Goal: Information Seeking & Learning: Learn about a topic

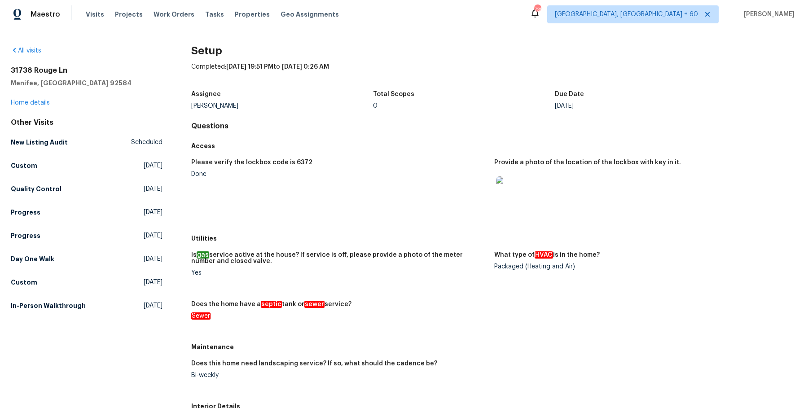
scroll to position [350, 0]
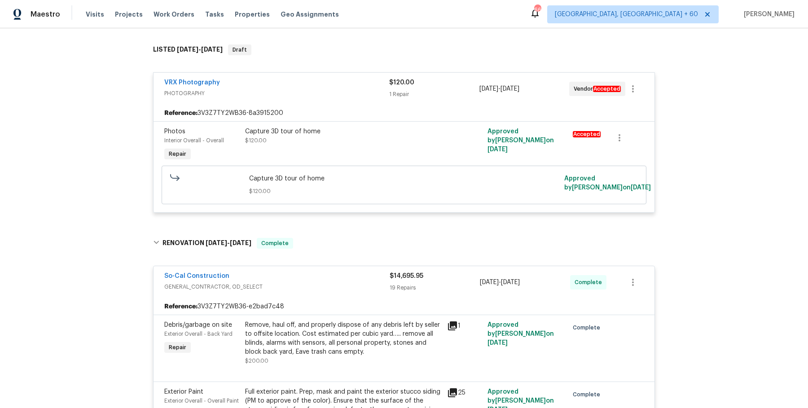
scroll to position [209, 0]
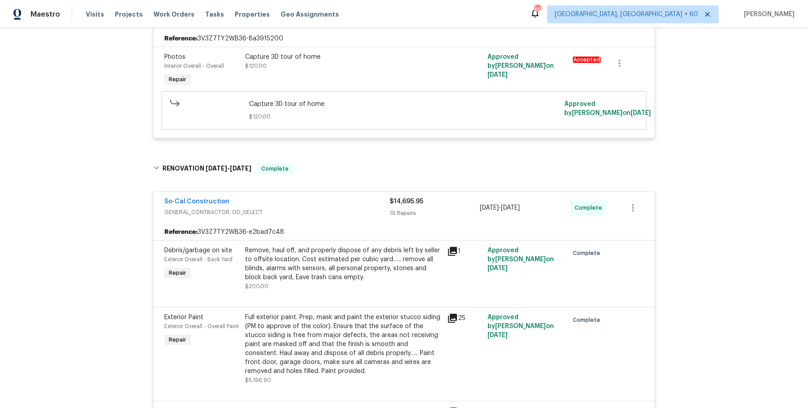
click at [174, 20] on div "Visits Projects Work Orders Tasks Properties Geo Assignments" at bounding box center [218, 14] width 264 height 18
click at [177, 9] on div "Visits Projects Work Orders Tasks Properties Geo Assignments" at bounding box center [218, 14] width 264 height 18
click at [176, 11] on span "Work Orders" at bounding box center [174, 14] width 41 height 9
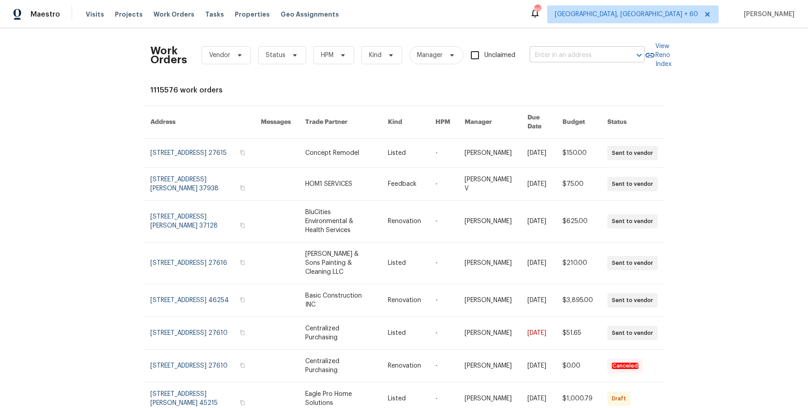
click at [605, 54] on input "text" at bounding box center [575, 55] width 90 height 14
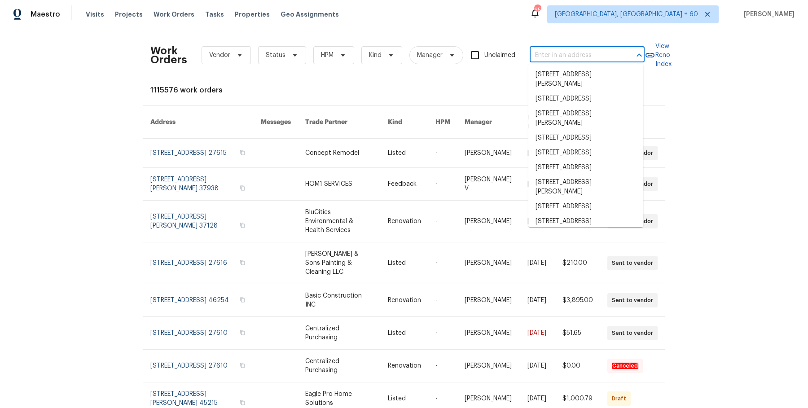
paste input "5550 W 80th Pl Apt 20, Arvada, CO 80003"
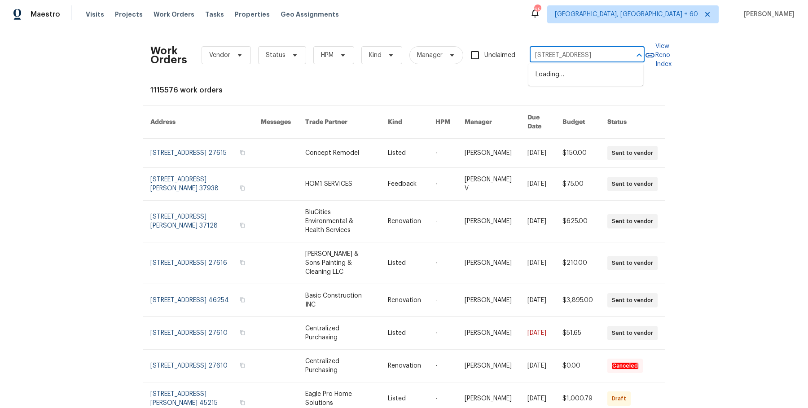
drag, startPoint x: 549, startPoint y: 57, endPoint x: 679, endPoint y: 57, distance: 129.8
click at [679, 57] on div "Work Orders Vendor Status HPM Kind Manager Unclaimed 5550 W 80th Pl Apt 20, Arv…" at bounding box center [404, 218] width 808 height 380
drag, startPoint x: 555, startPoint y: 57, endPoint x: 662, endPoint y: 61, distance: 107.4
click at [658, 61] on div "Work Orders Vendor Status HPM Kind Manager Unclaimed 5550 W 80th Pl Apt 20, Arv…" at bounding box center [403, 55] width 507 height 40
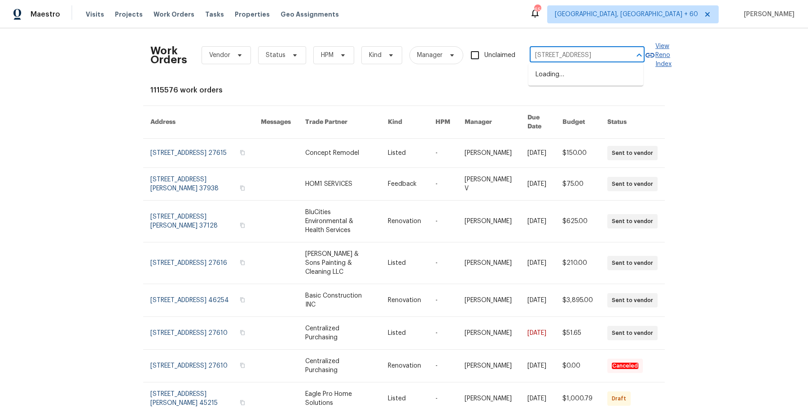
type input "5550 W 80th Pl"
click at [576, 77] on li "5550 W 80th Pl Apt 20, Arvada, CO 80003" at bounding box center [586, 74] width 115 height 15
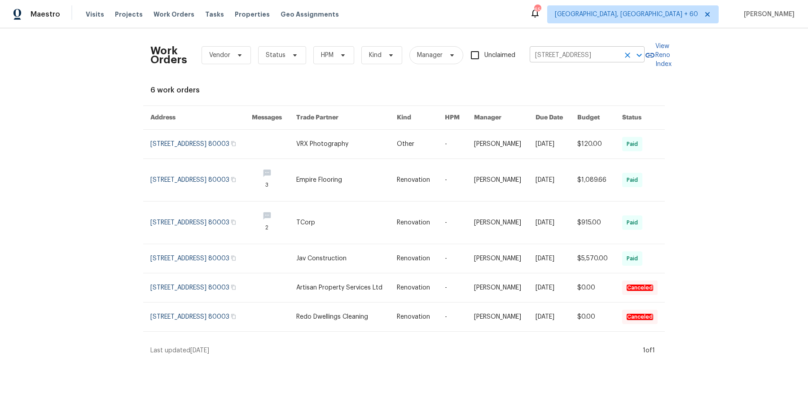
click at [625, 57] on icon "Clear" at bounding box center [627, 55] width 5 height 5
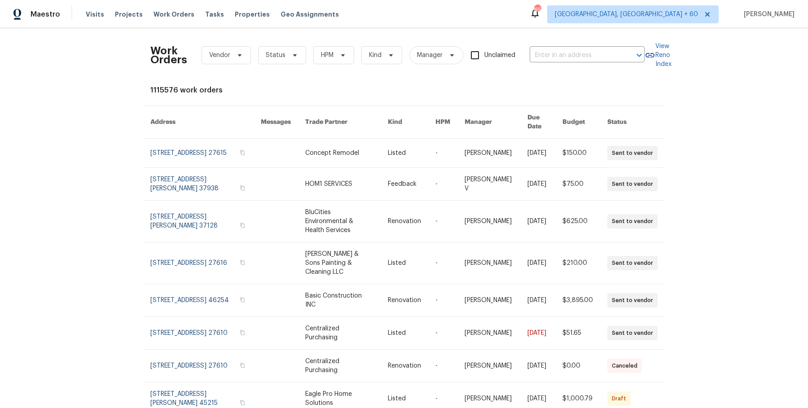
click at [624, 57] on div at bounding box center [633, 55] width 23 height 13
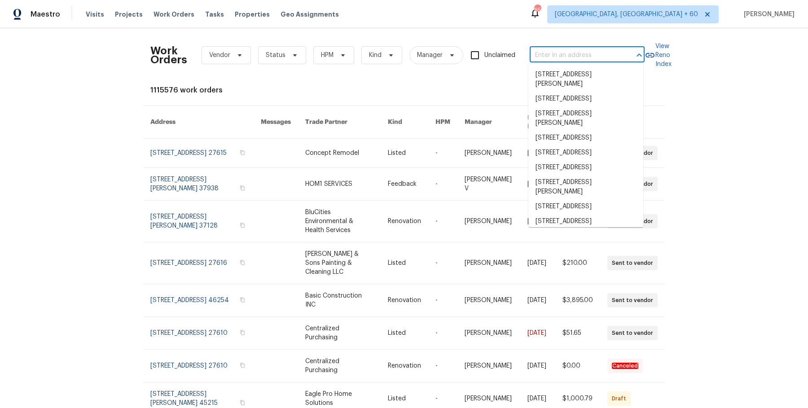
paste input "5550 W 80th Pl Apt 20, Arvada, CO 80003"
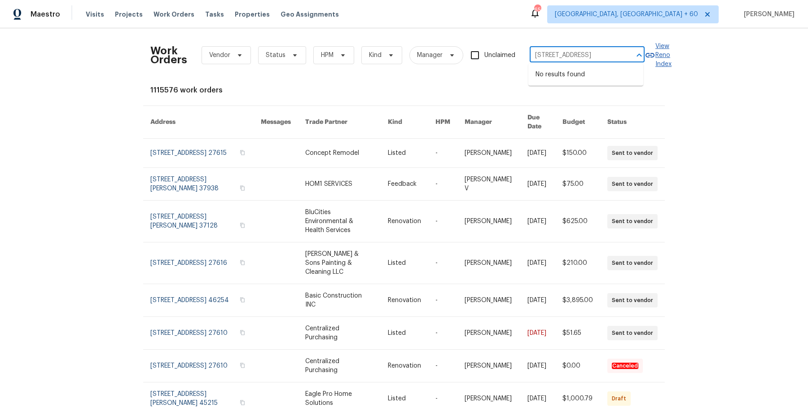
drag, startPoint x: 550, startPoint y: 52, endPoint x: 664, endPoint y: 55, distance: 114.6
click at [658, 55] on div "Work Orders Vendor Status HPM Kind Manager Unclaimed 5550 W 80th Pl Apt 20, Arv…" at bounding box center [403, 55] width 507 height 40
type input "5550 W 80th Pl"
click at [619, 78] on li "5550 W 80th Pl Apt 20, Arvada, CO 80003" at bounding box center [586, 74] width 115 height 15
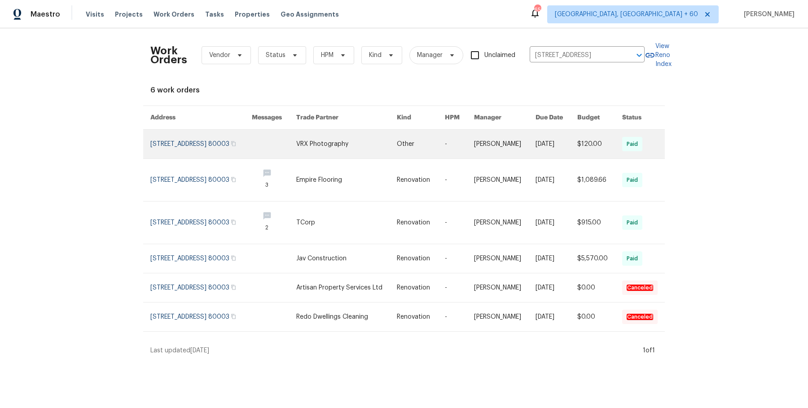
click at [418, 154] on link at bounding box center [421, 144] width 48 height 29
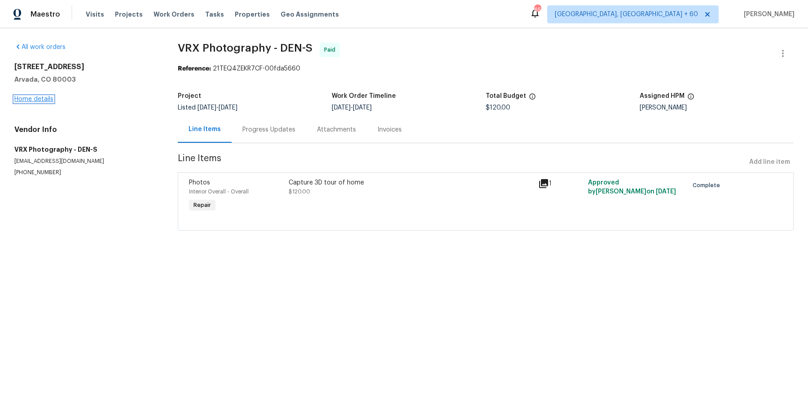
click at [49, 98] on link "Home details" at bounding box center [33, 99] width 39 height 6
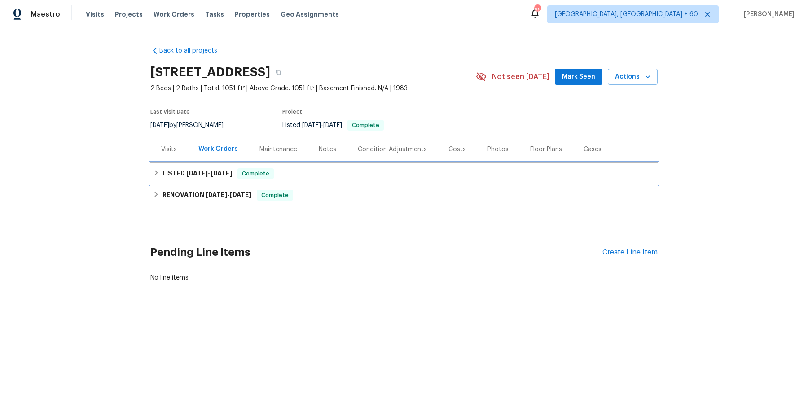
click at [307, 165] on div "LISTED 12/24/24 - 12/25/24 Complete" at bounding box center [403, 174] width 507 height 22
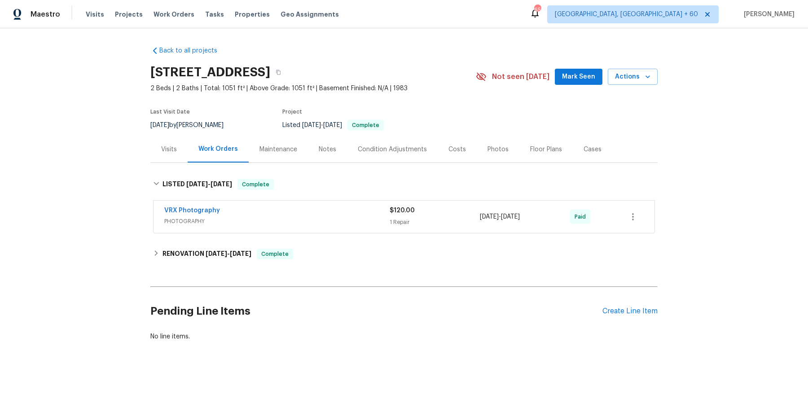
click at [297, 210] on div "VRX Photography" at bounding box center [276, 211] width 225 height 11
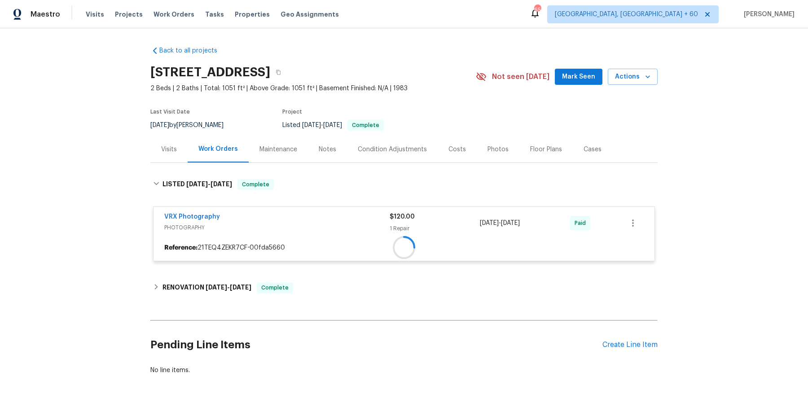
scroll to position [27, 0]
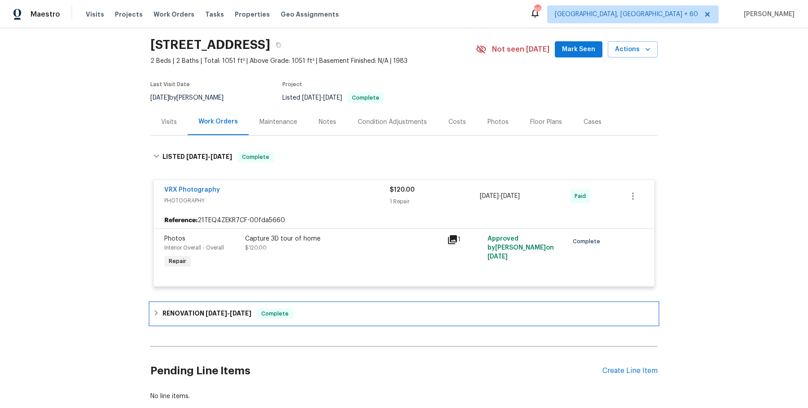
click at [285, 306] on div "RENOVATION 12/13/24 - 12/23/24 Complete" at bounding box center [403, 314] width 507 height 22
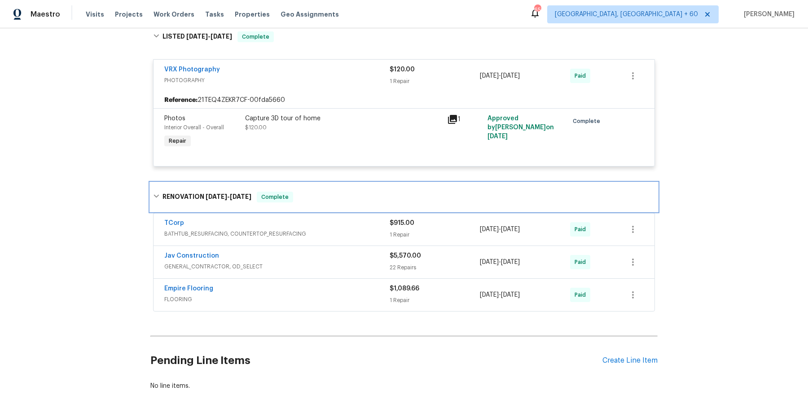
scroll to position [166, 0]
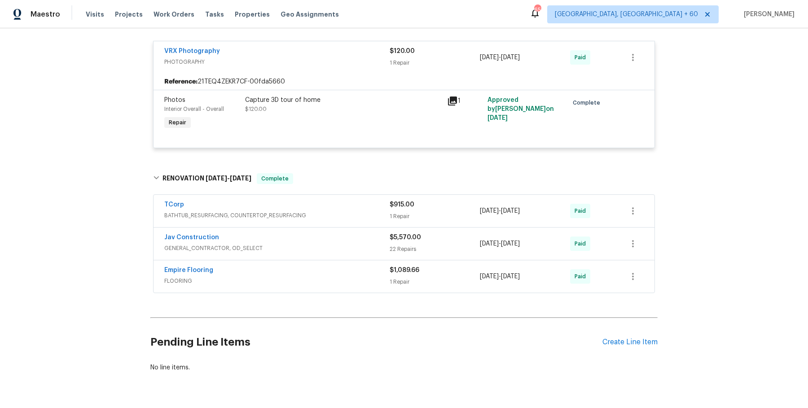
click at [350, 213] on span "BATHTUB_RESURFACING, COUNTERTOP_RESURFACING" at bounding box center [276, 215] width 225 height 9
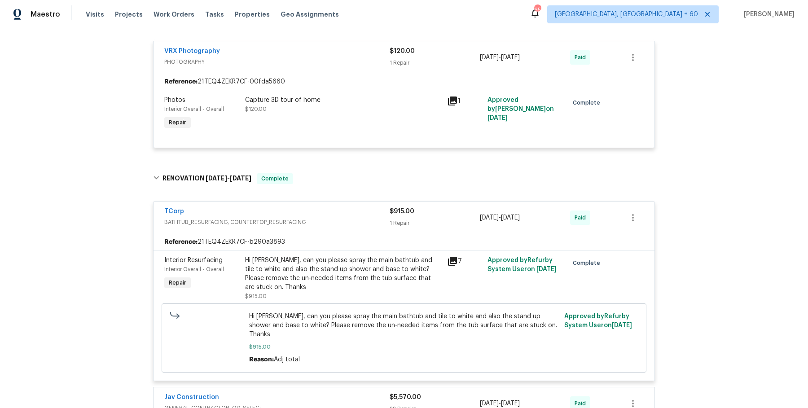
scroll to position [340, 0]
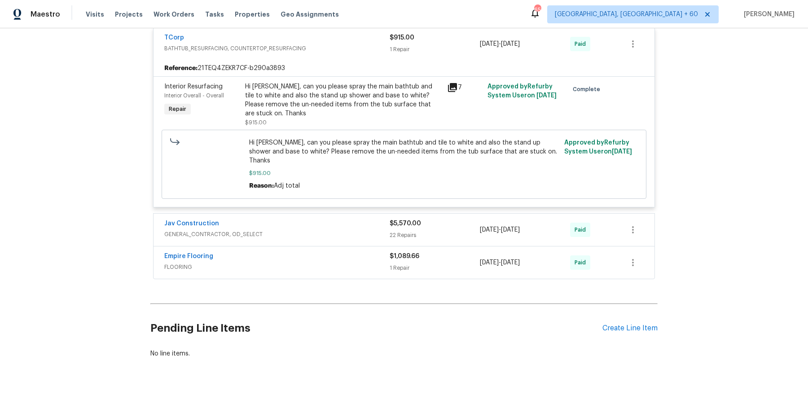
click at [348, 230] on span "GENERAL_CONTRACTOR, OD_SELECT" at bounding box center [276, 234] width 225 height 9
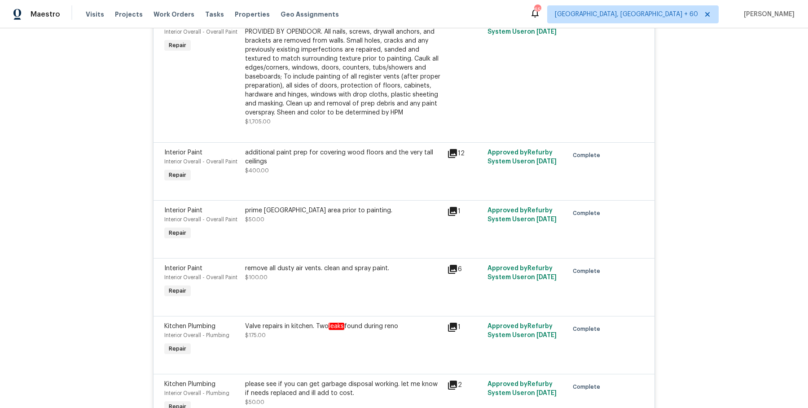
scroll to position [1973, 0]
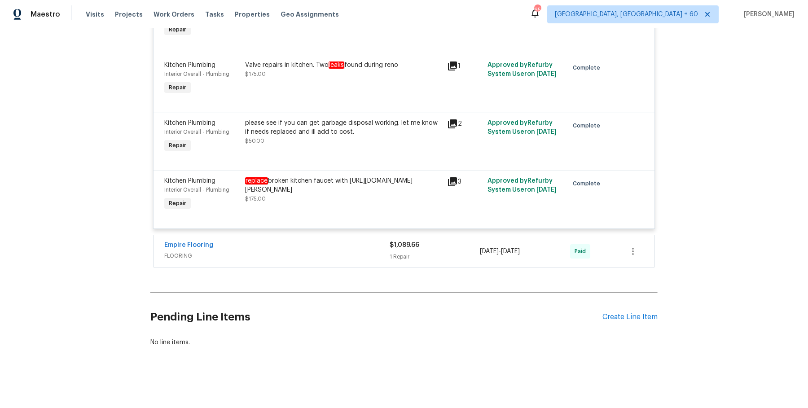
click at [344, 242] on div "Empire Flooring" at bounding box center [276, 246] width 225 height 11
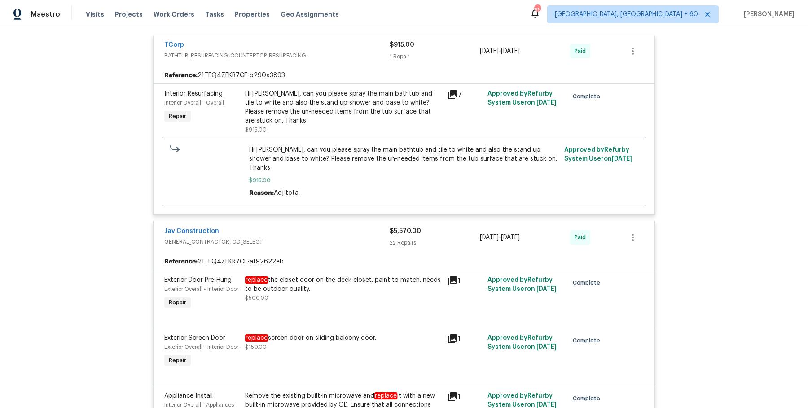
scroll to position [0, 0]
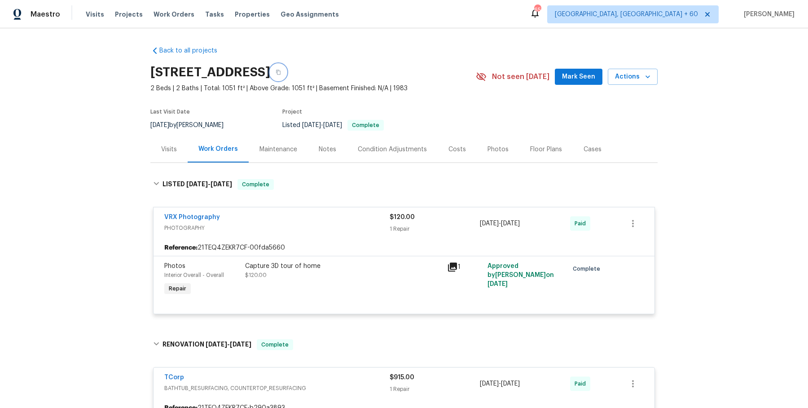
click at [287, 71] on button "button" at bounding box center [278, 72] width 16 height 16
